Goal: Information Seeking & Learning: Learn about a topic

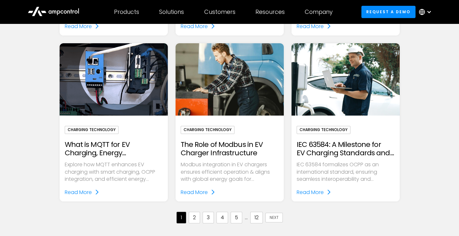
scroll to position [677, 0]
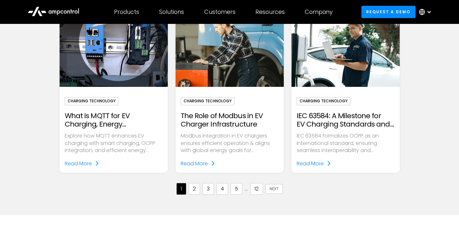
click at [193, 192] on link "2" at bounding box center [194, 189] width 11 height 12
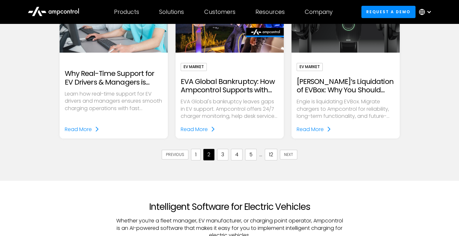
scroll to position [688, 0]
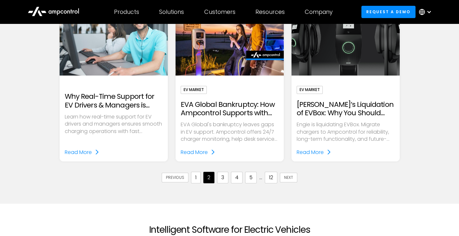
click at [224, 178] on link "3" at bounding box center [222, 177] width 11 height 12
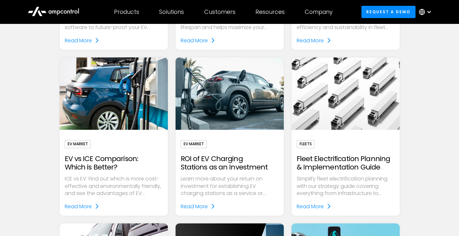
scroll to position [301, 0]
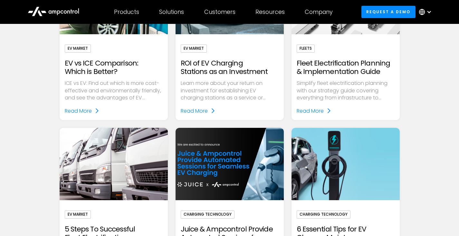
drag, startPoint x: 400, startPoint y: 107, endPoint x: 423, endPoint y: 147, distance: 45.9
click at [423, 147] on div "reset Charging Technology Fleets EV Market Battery Company News Utilities Plann…" at bounding box center [229, 115] width 459 height 756
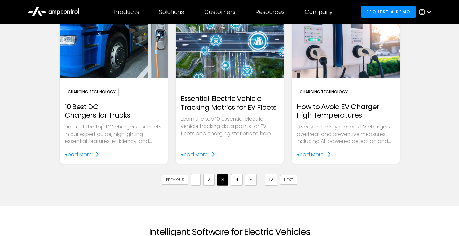
scroll to position [688, 0]
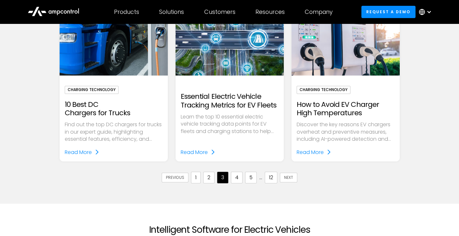
click at [355, 117] on h2 "How to Avoid EV Charger High Temperatures" at bounding box center [346, 108] width 98 height 17
click at [319, 155] on div "Read More" at bounding box center [310, 152] width 27 height 8
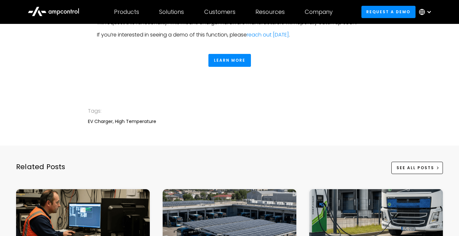
scroll to position [1026, 0]
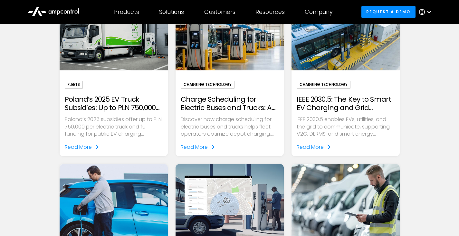
scroll to position [363, 0]
